Goal: Find specific page/section: Find specific page/section

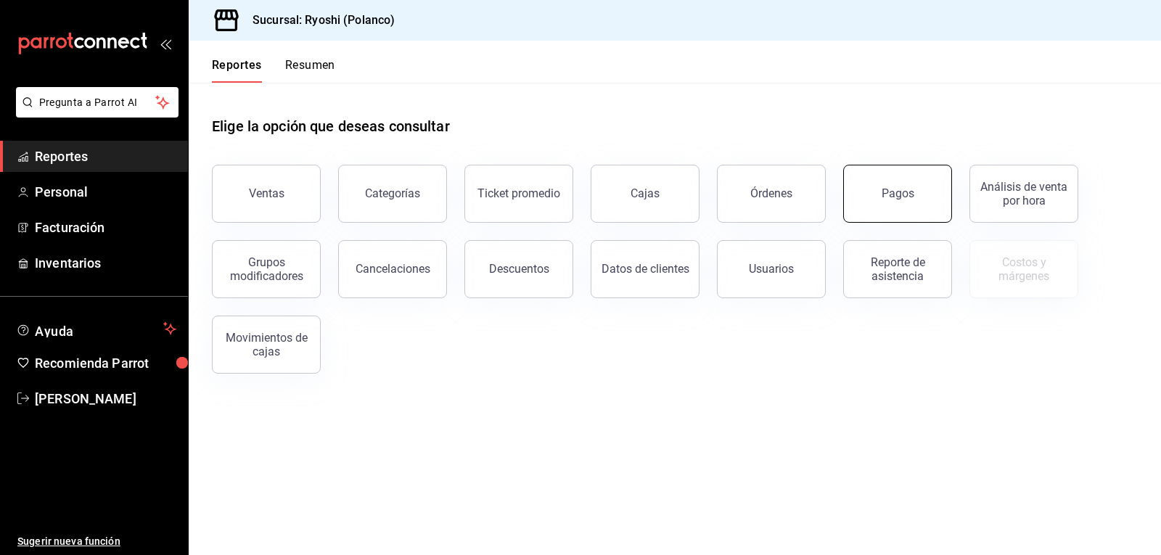
click at [881, 205] on button "Pagos" at bounding box center [897, 194] width 109 height 58
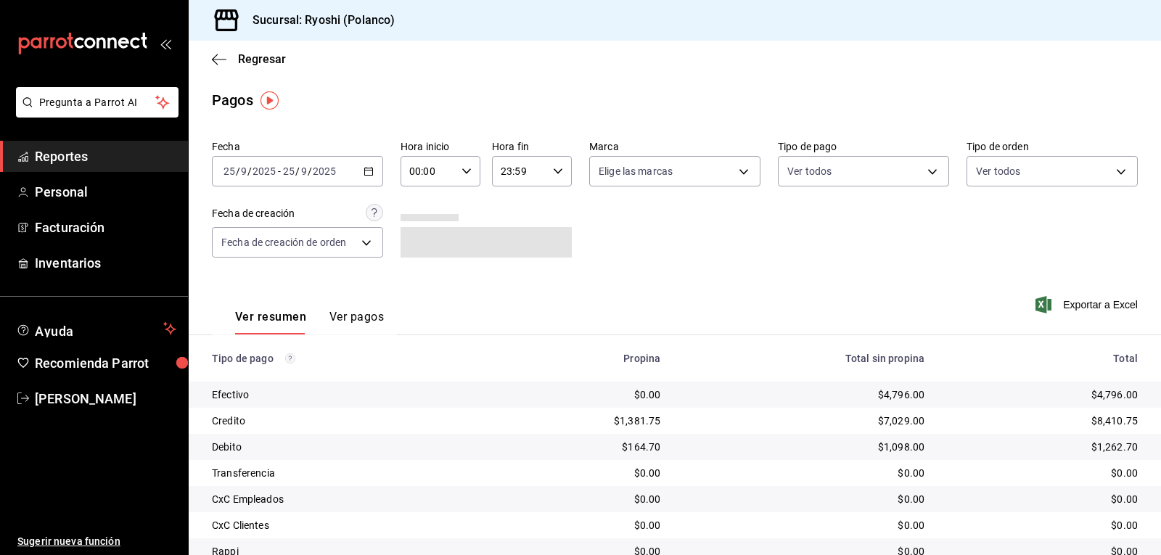
click at [469, 171] on div "00:00 Hora inicio" at bounding box center [441, 171] width 80 height 30
click at [412, 281] on span "02" at bounding box center [418, 278] width 17 height 12
type input "02:00"
click at [820, 247] on div at bounding box center [580, 277] width 1161 height 555
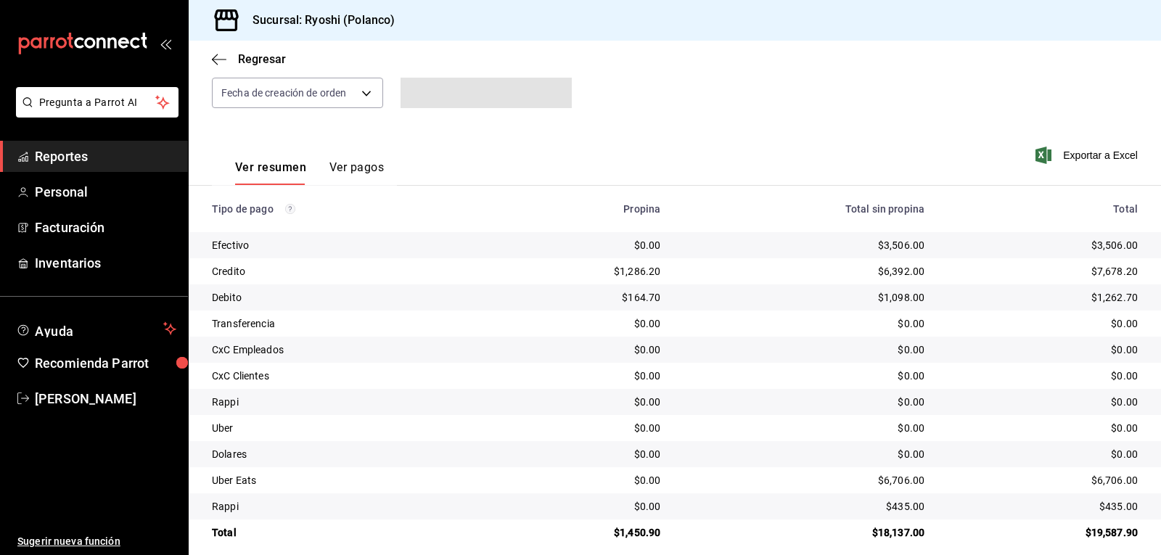
scroll to position [164, 0]
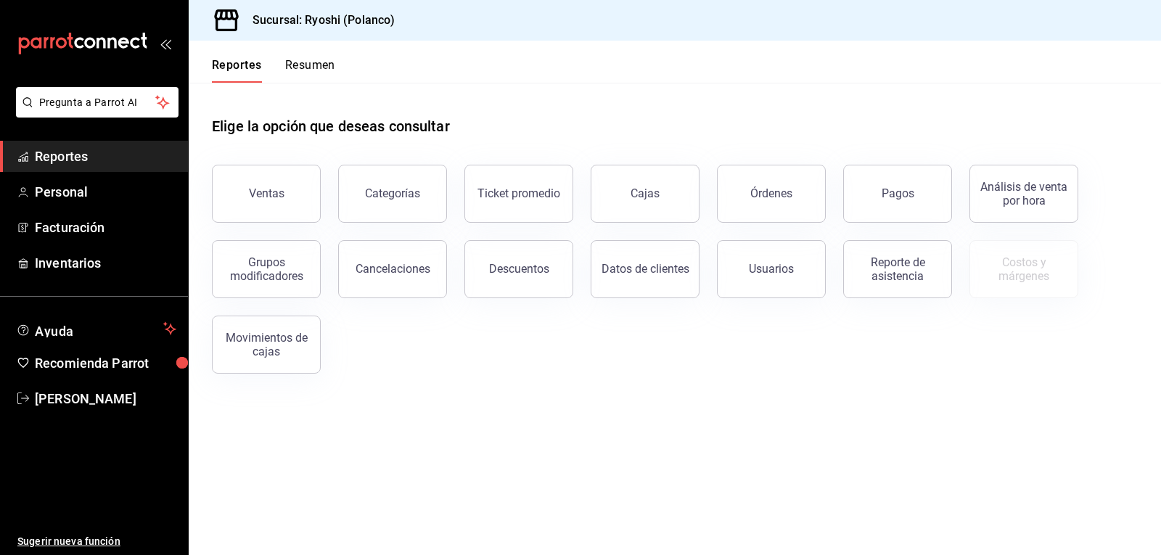
click at [316, 62] on button "Resumen" at bounding box center [310, 70] width 50 height 25
